Goal: Task Accomplishment & Management: Manage account settings

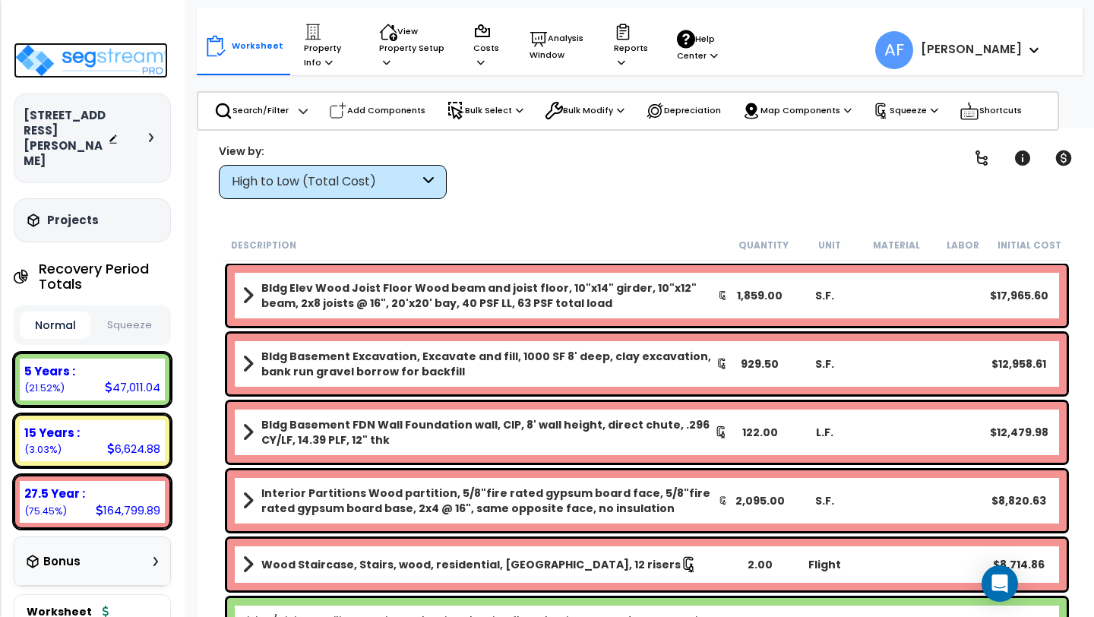
click at [121, 55] on img at bounding box center [91, 61] width 154 height 36
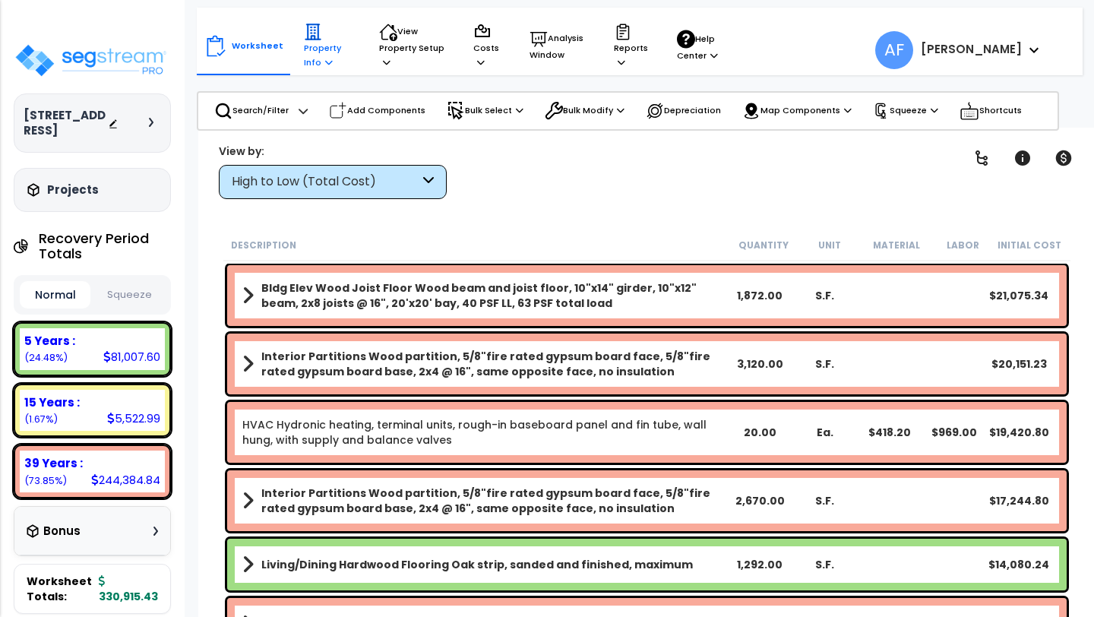
click at [321, 49] on p "Property Info" at bounding box center [327, 46] width 46 height 46
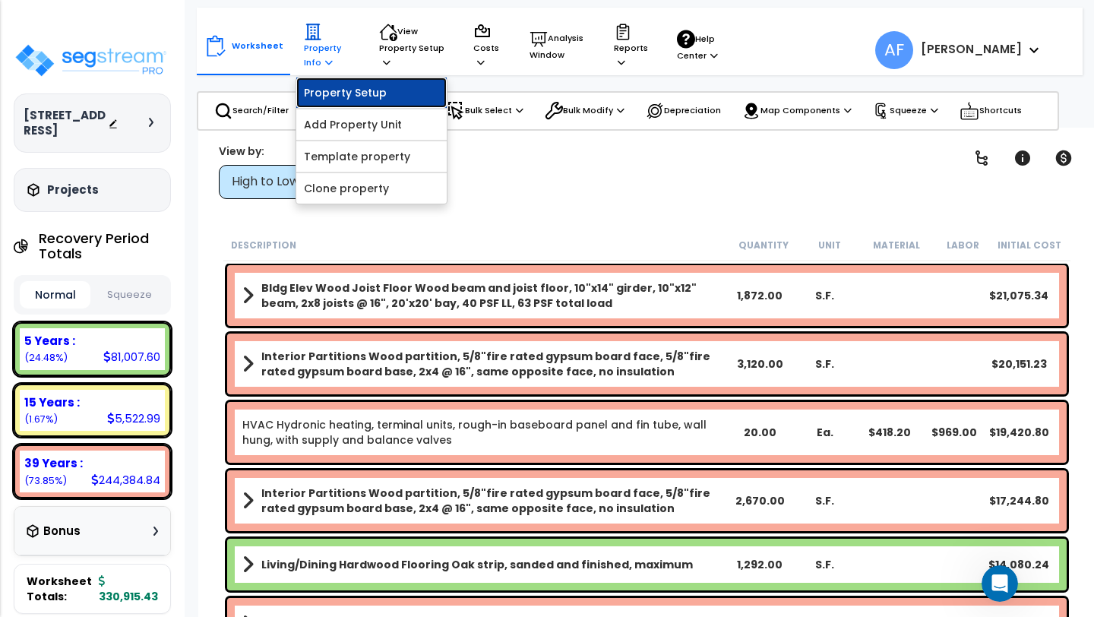
click at [324, 90] on link "Property Setup" at bounding box center [371, 92] width 150 height 30
